Goal: Download file/media

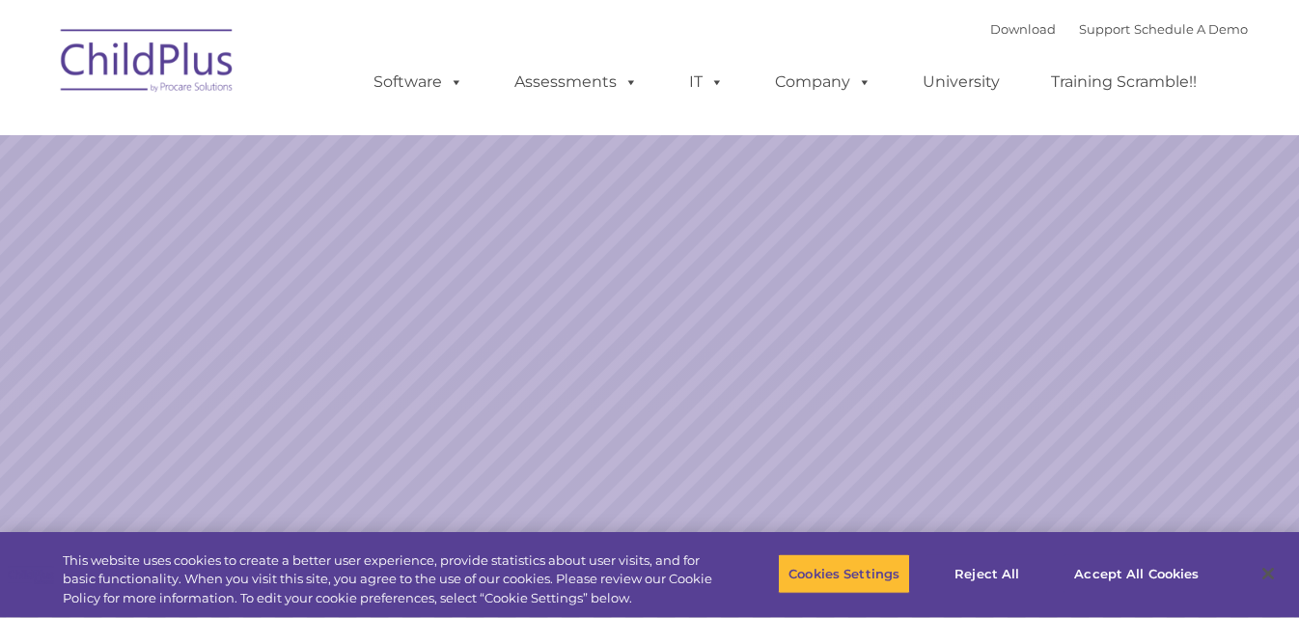
select select "MEDIUM"
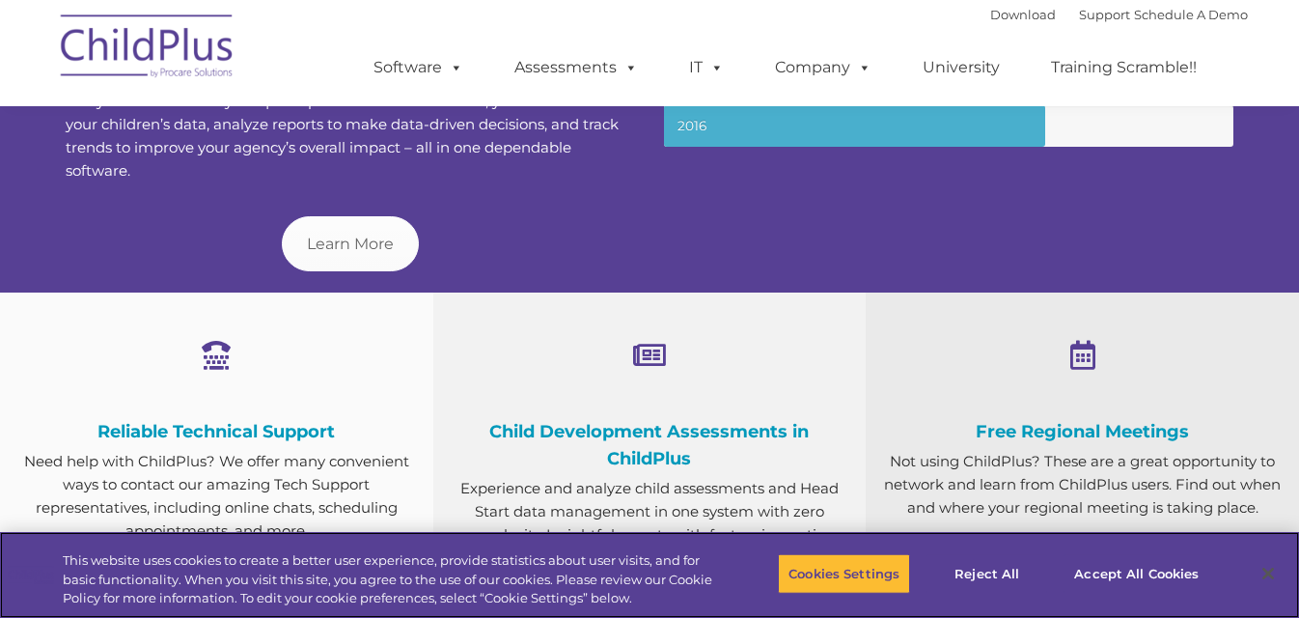
scroll to position [473, 0]
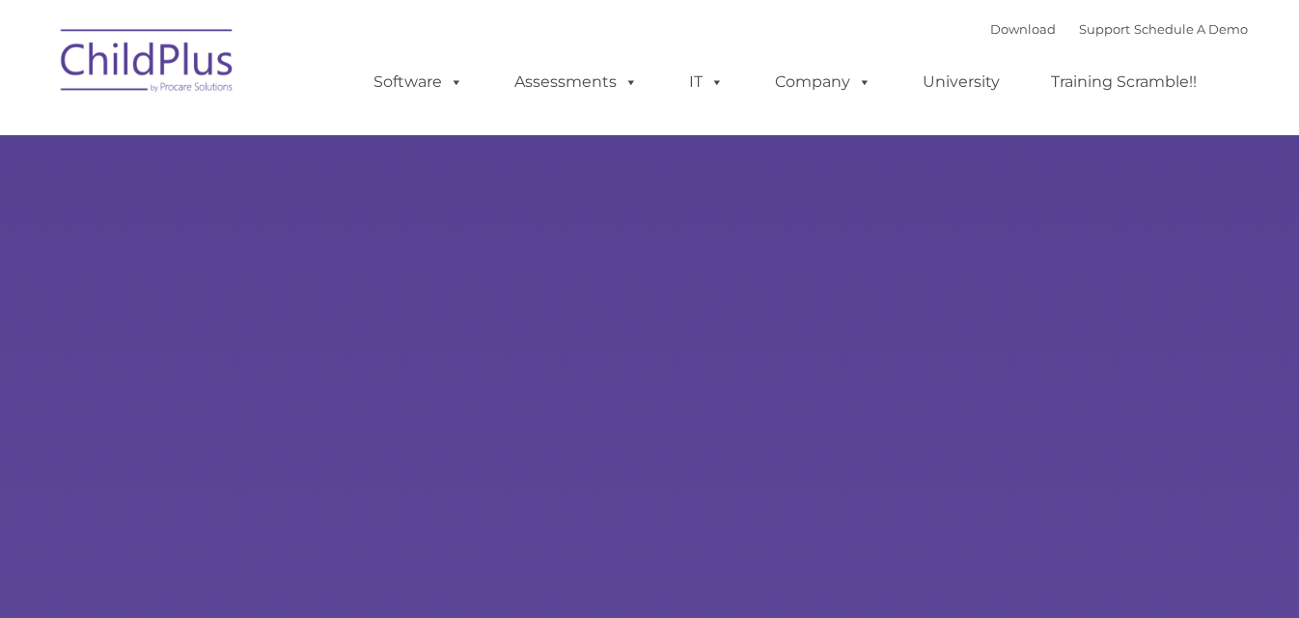
type input ""
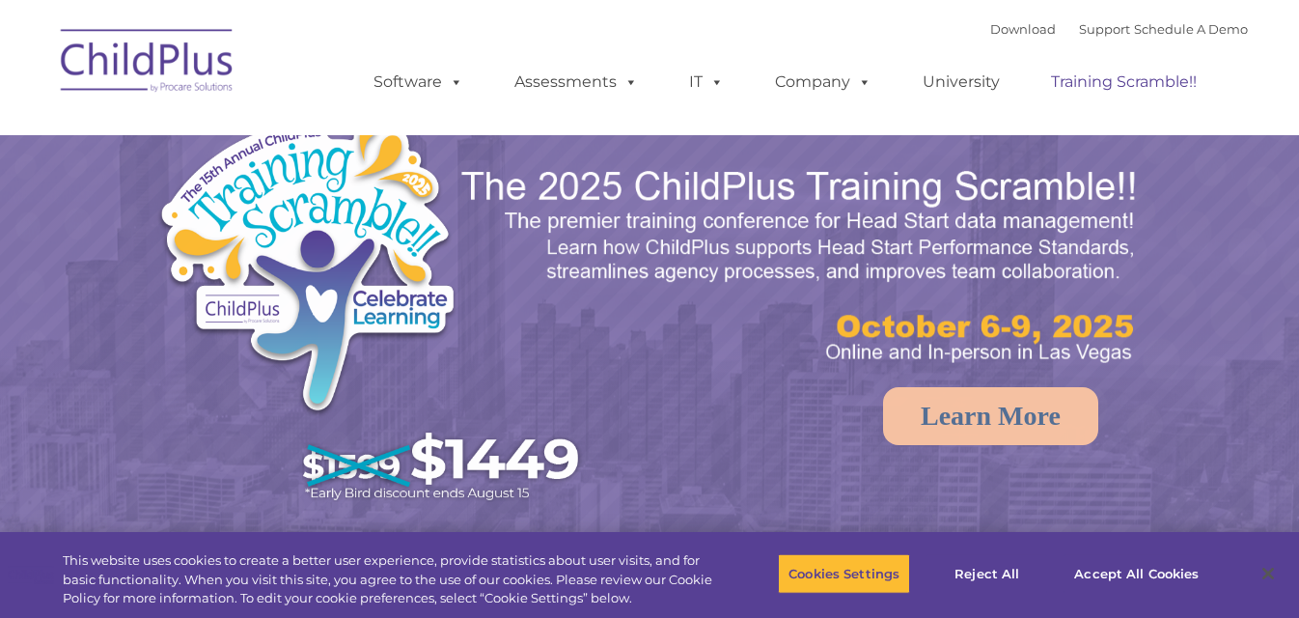
select select "MEDIUM"
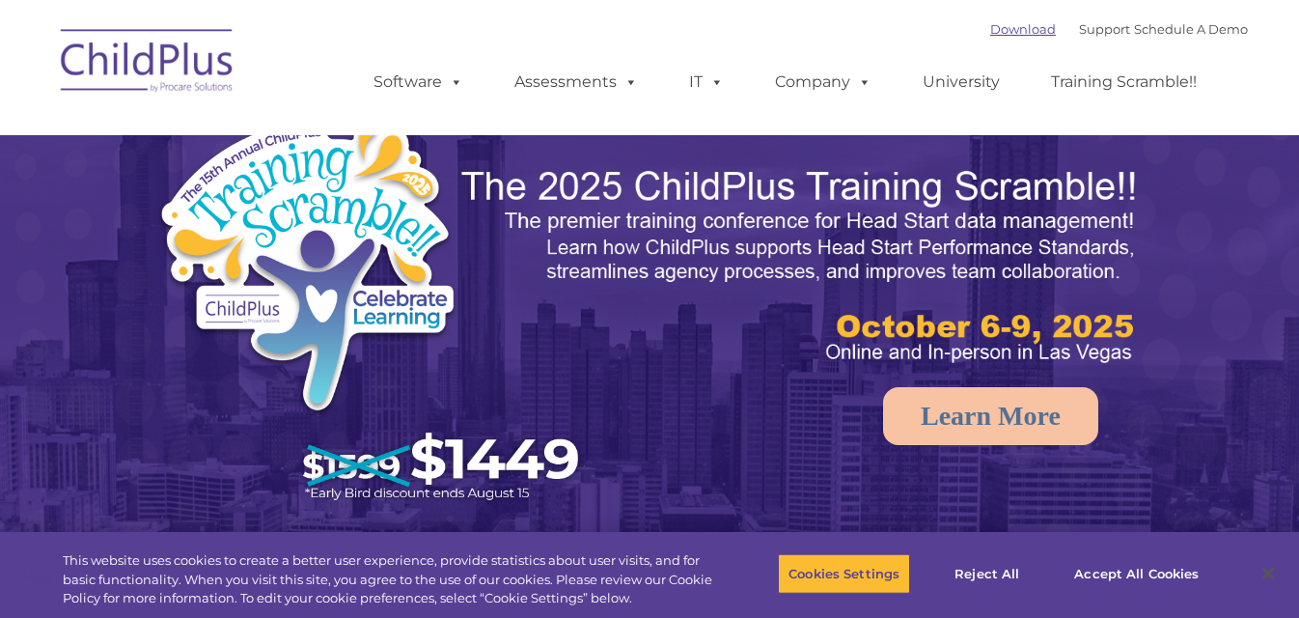
click at [1005, 33] on link "Download" at bounding box center [1023, 28] width 66 height 15
